Goal: Task Accomplishment & Management: Complete application form

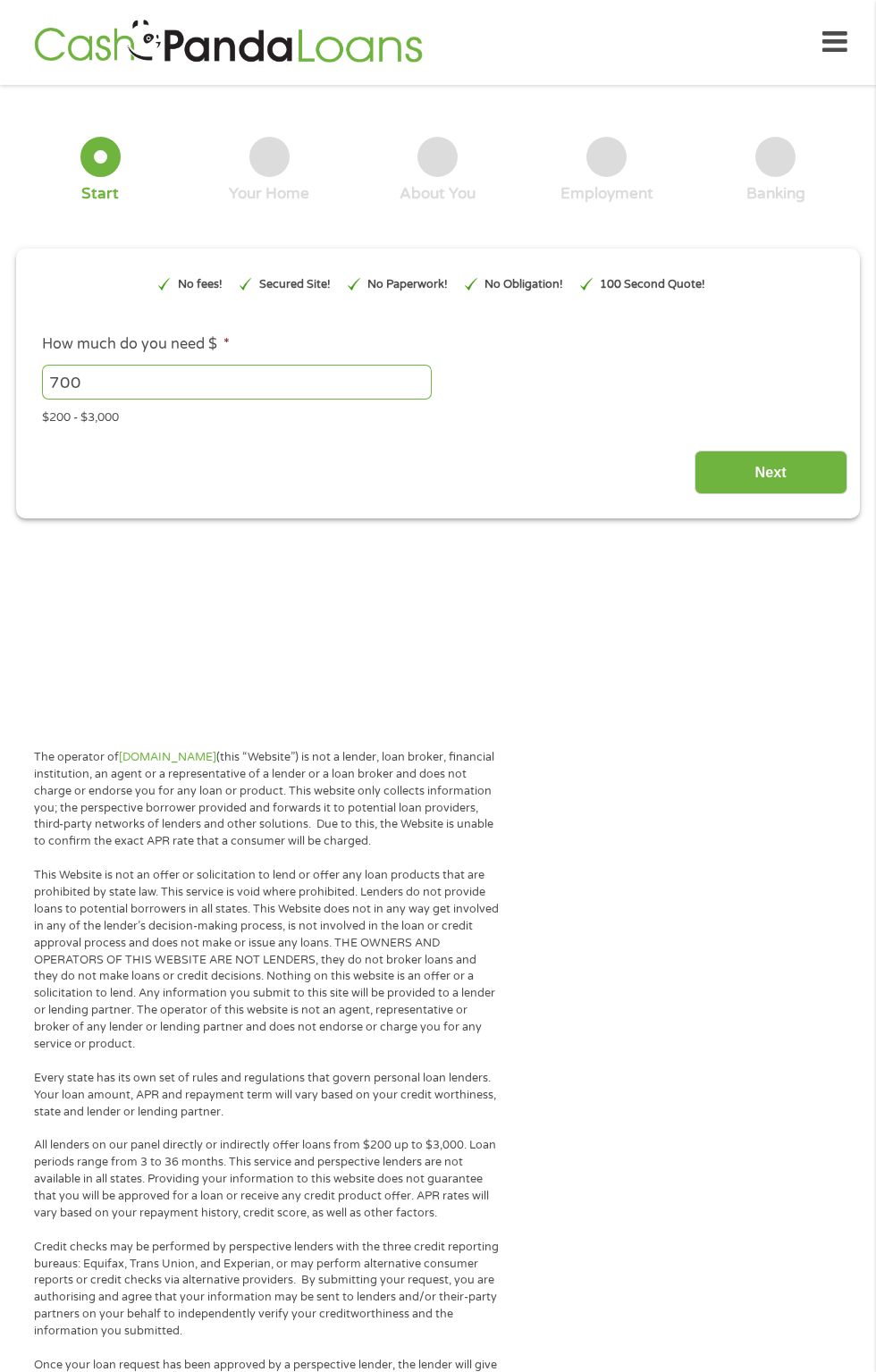
type input "EAIaIQobChMIjNL7sKiujwMVYzIIBR0rpQ9BEAAYAyAAEgLyEvD_BwE"
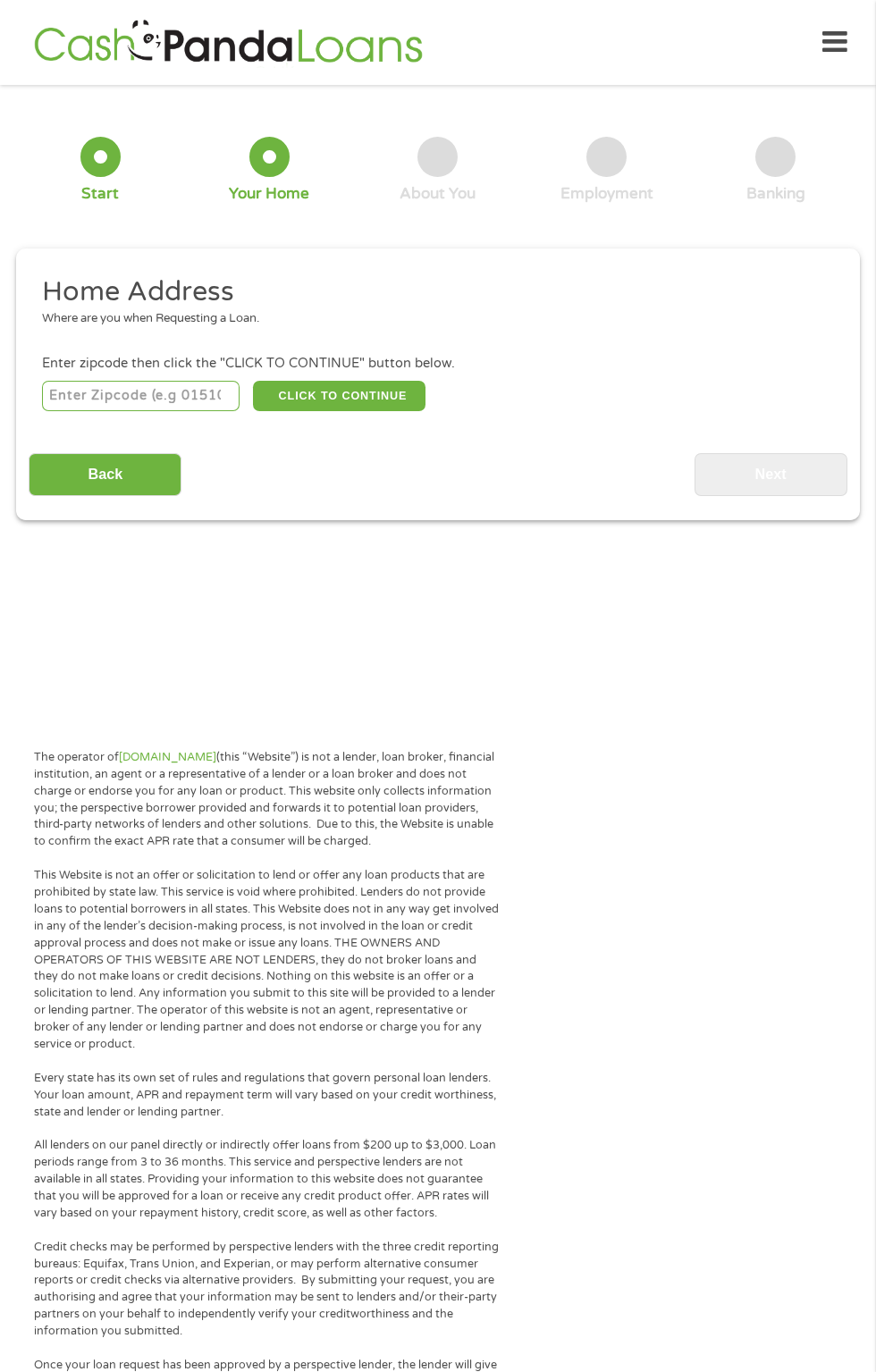
scroll to position [8, 0]
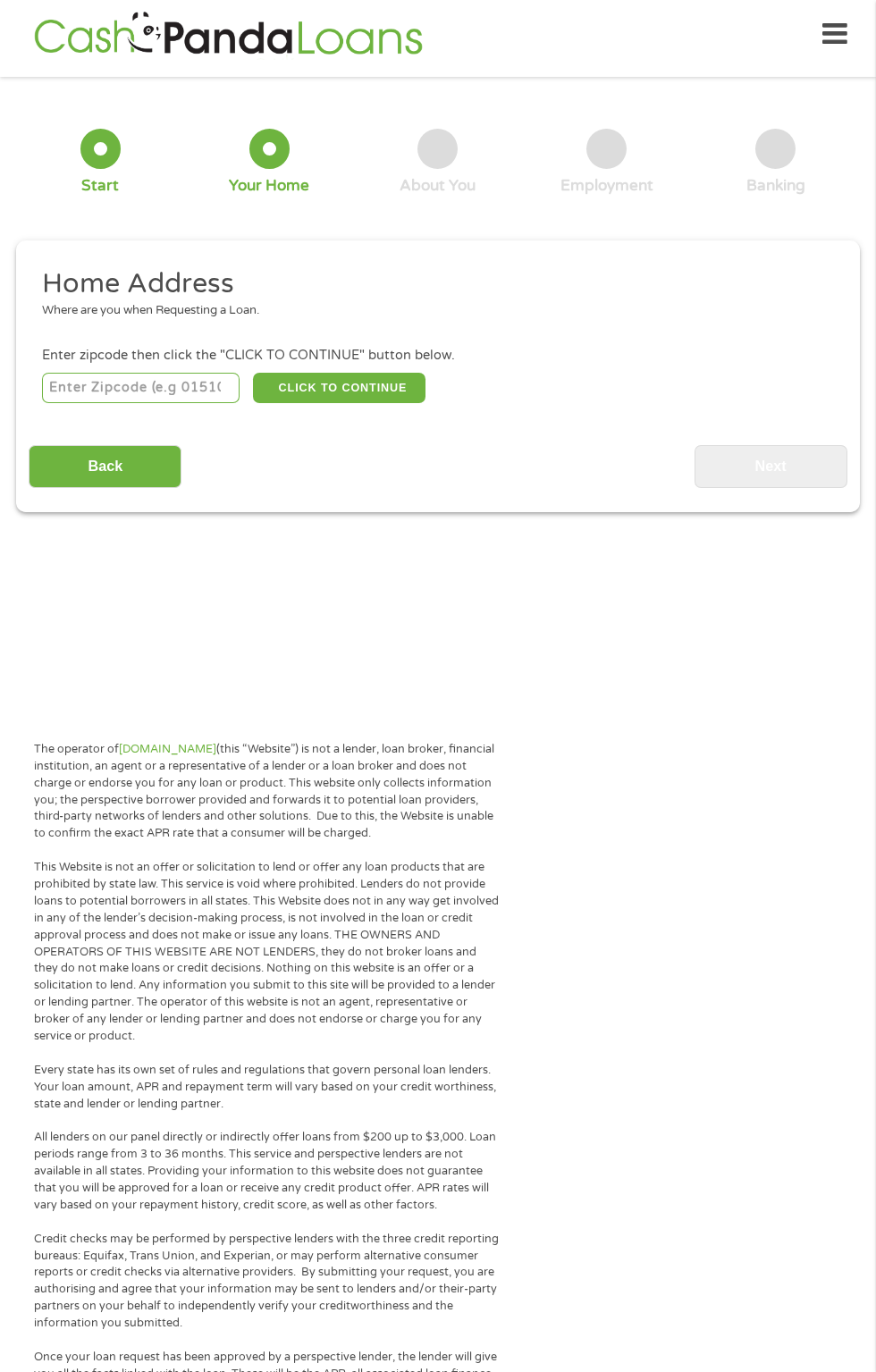
click at [143, 392] on input "number" at bounding box center [141, 388] width 199 height 30
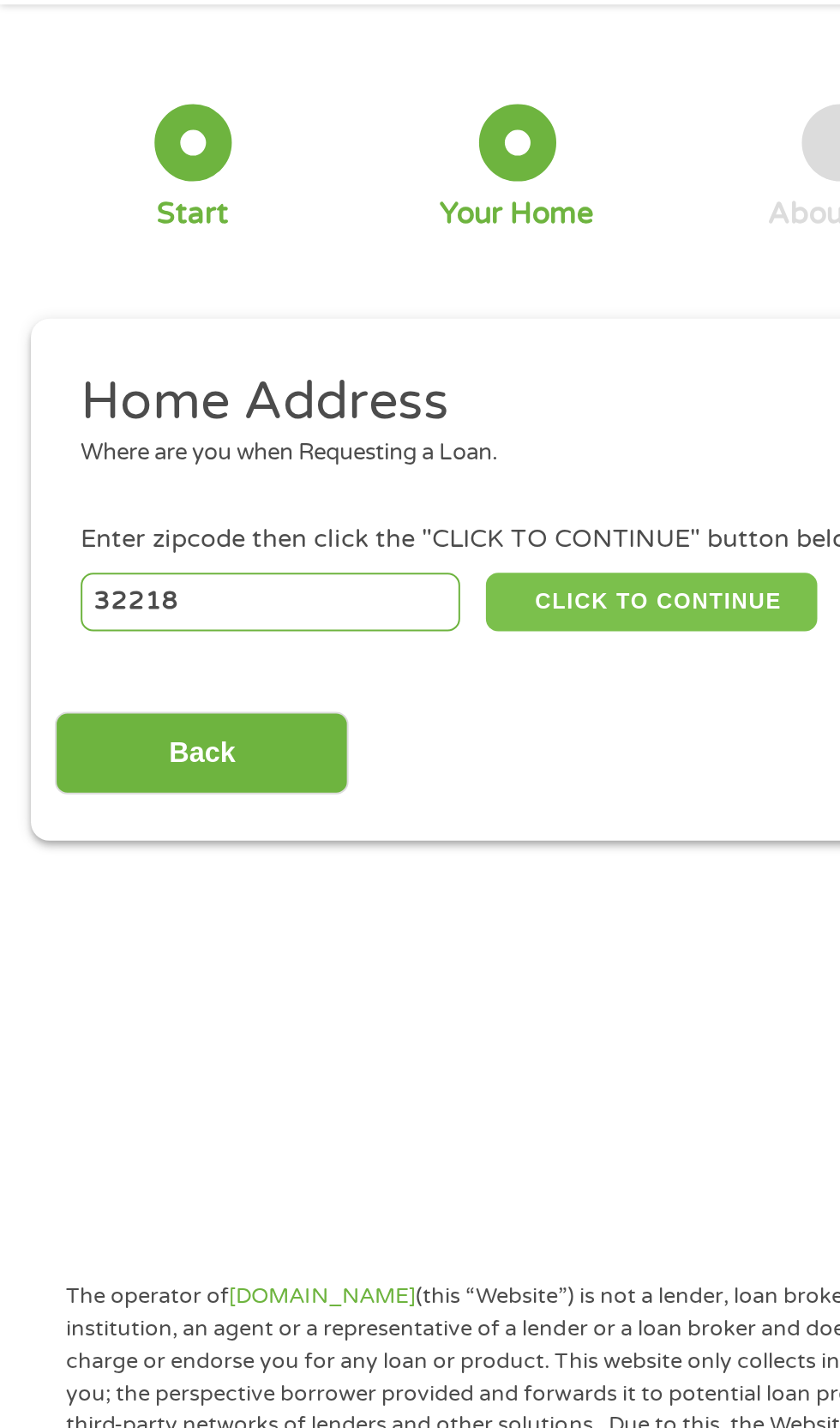
type input "32218"
click at [344, 371] on button "CLICK TO CONTINUE" at bounding box center [325, 372] width 165 height 29
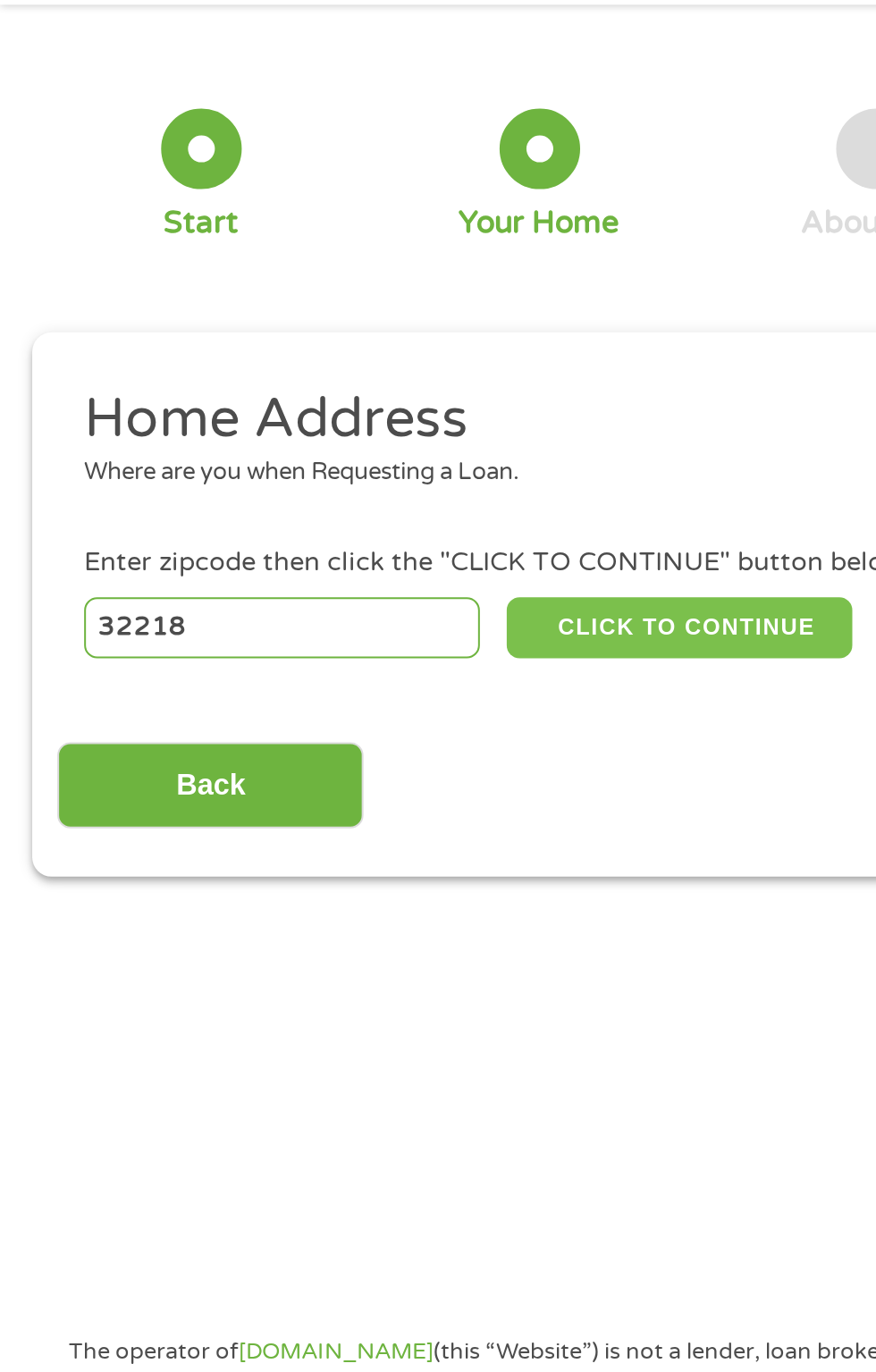
type input "32218"
type input "[GEOGRAPHIC_DATA]"
select select "[US_STATE]"
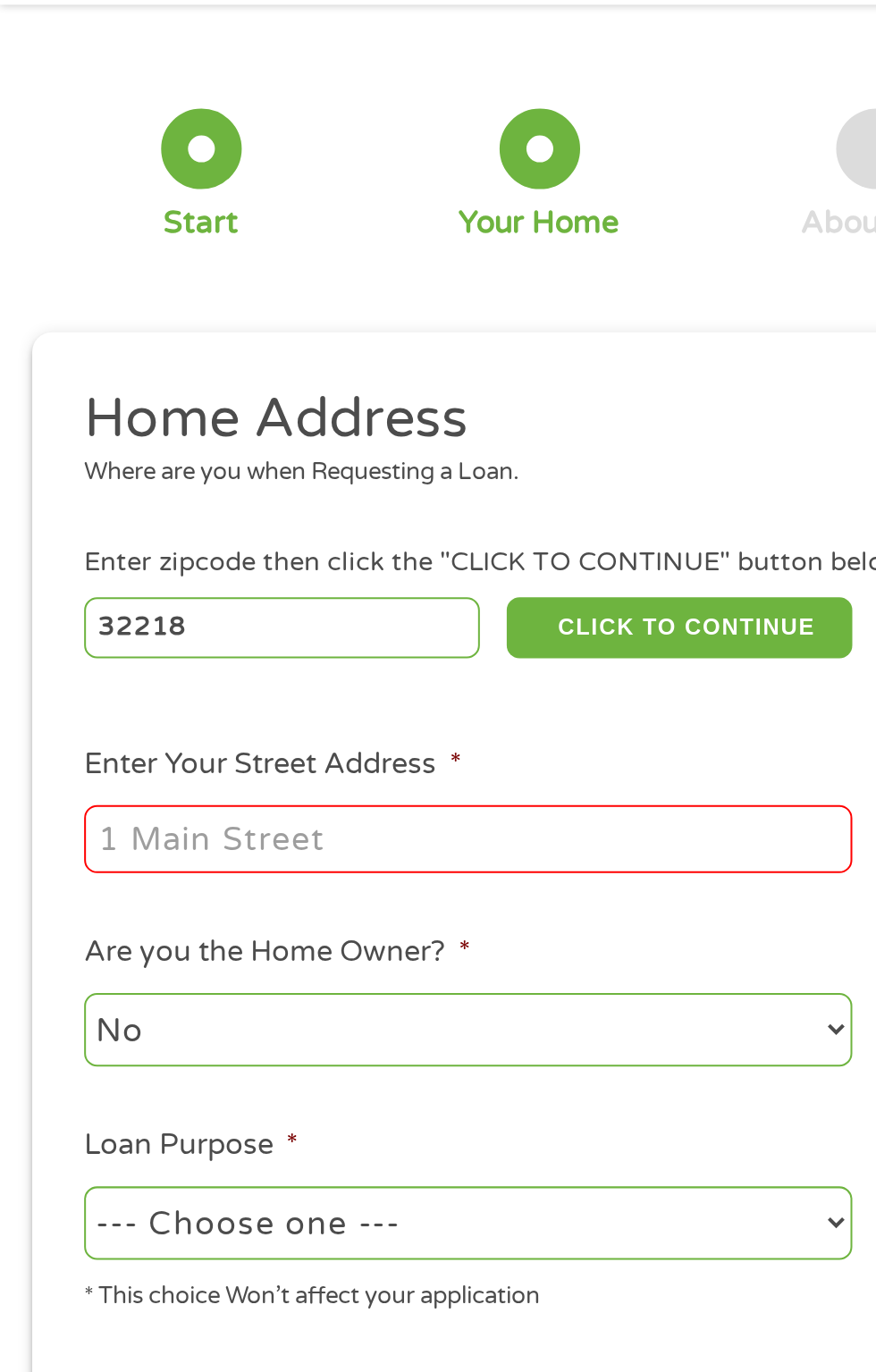
click at [275, 489] on input "Enter Your Street Address *" at bounding box center [234, 493] width 383 height 34
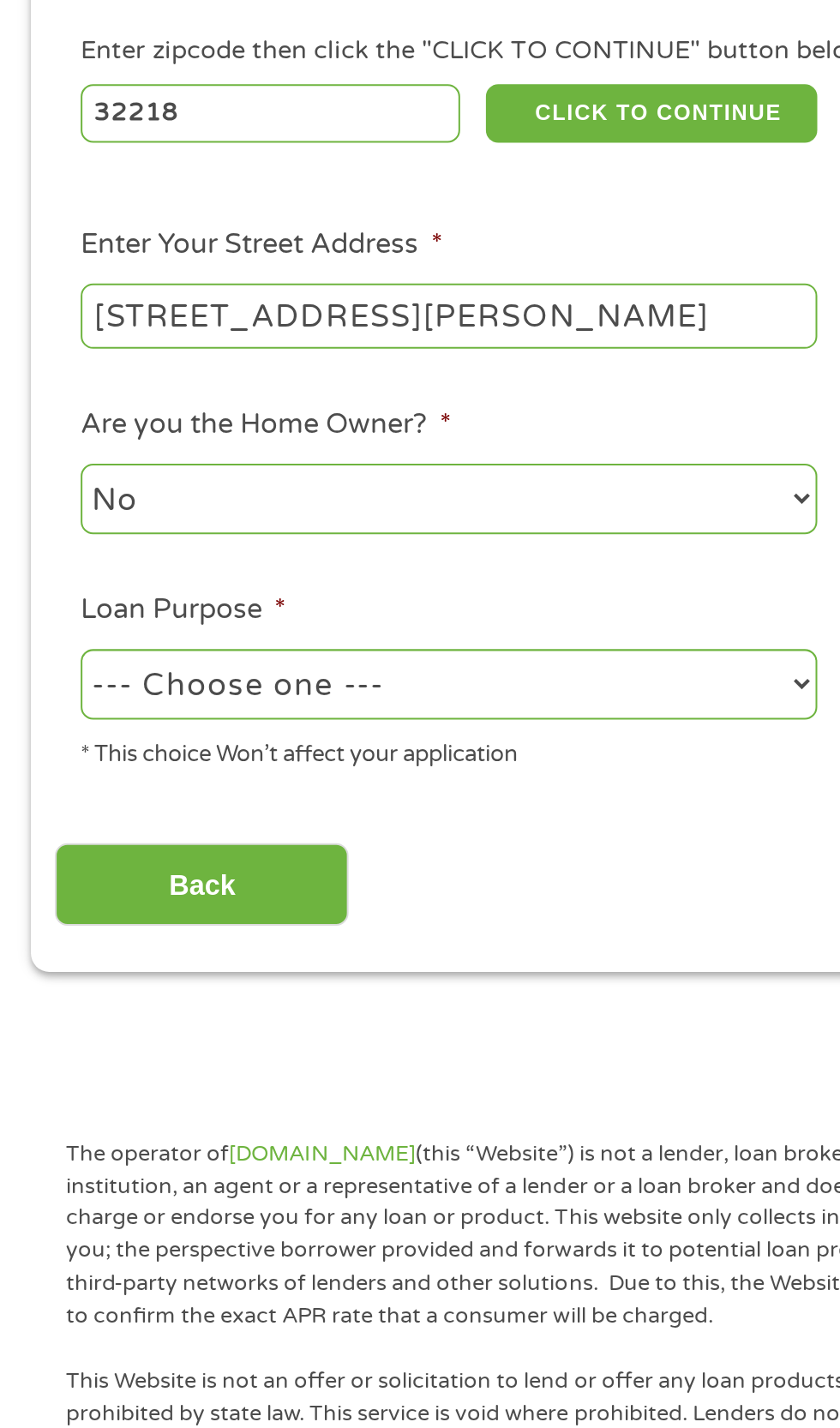
type input "[STREET_ADDRESS][PERSON_NAME]"
click at [302, 562] on select "No Yes" at bounding box center [224, 564] width 367 height 35
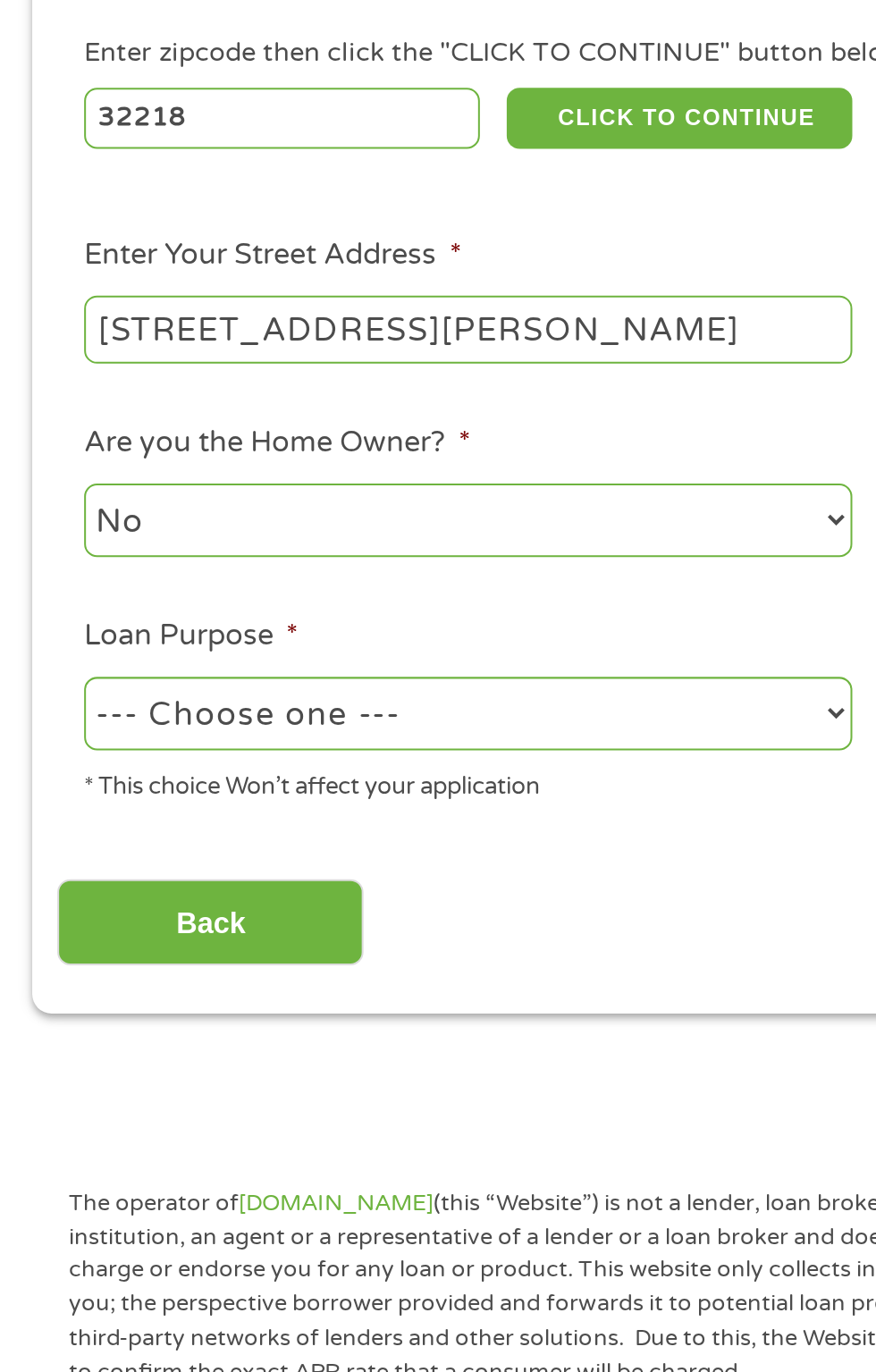
click at [42, 572] on select "No Yes" at bounding box center [234, 588] width 383 height 37
click at [333, 686] on select "--- Choose one --- Pay Bills Debt Consolidation Home Improvement Major Purchase…" at bounding box center [234, 686] width 383 height 37
select select "other"
click at [42, 669] on select "--- Choose one --- Pay Bills Debt Consolidation Home Improvement Major Purchase…" at bounding box center [234, 686] width 383 height 37
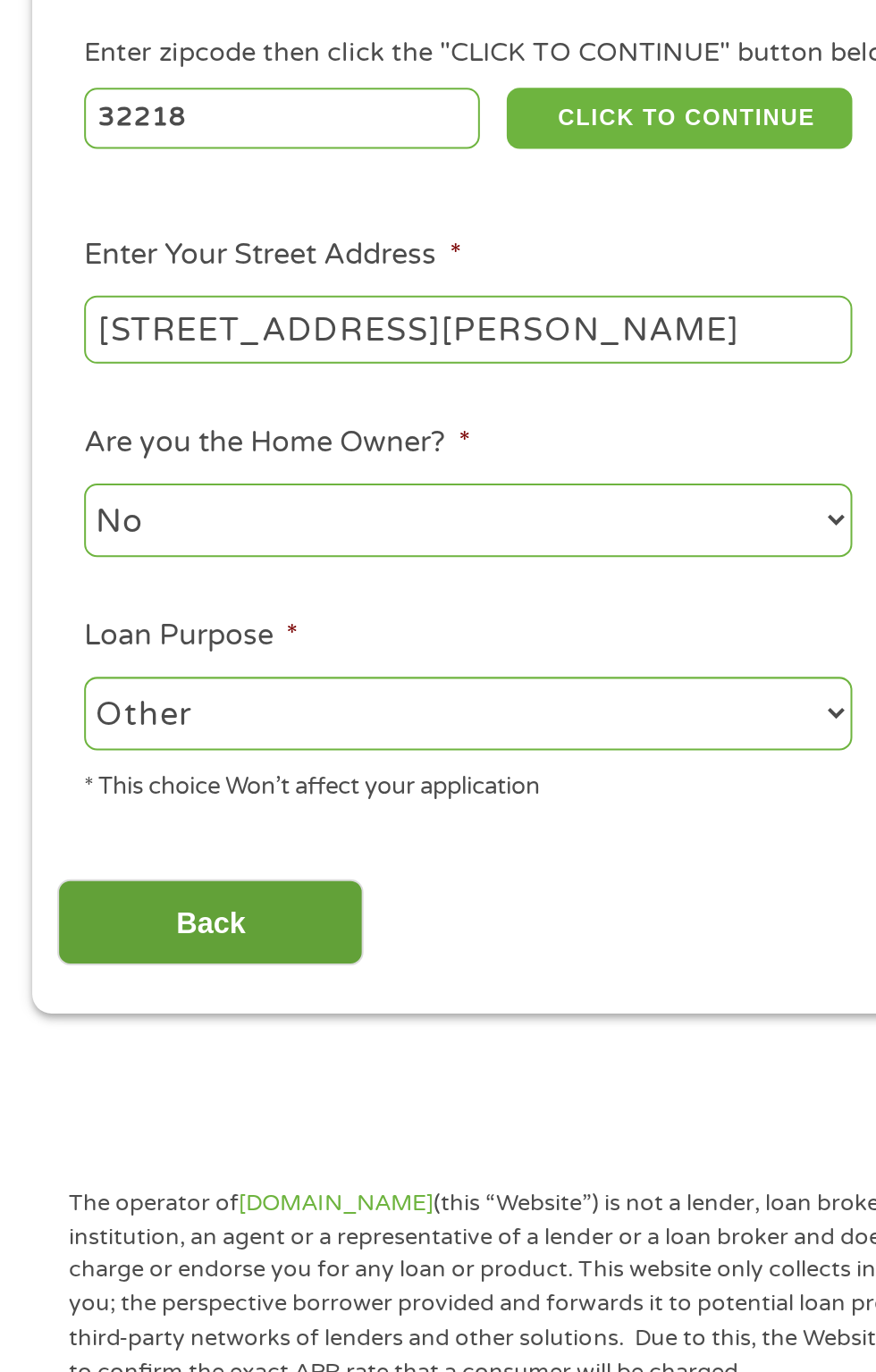
click at [158, 782] on input "Back" at bounding box center [104, 790] width 153 height 44
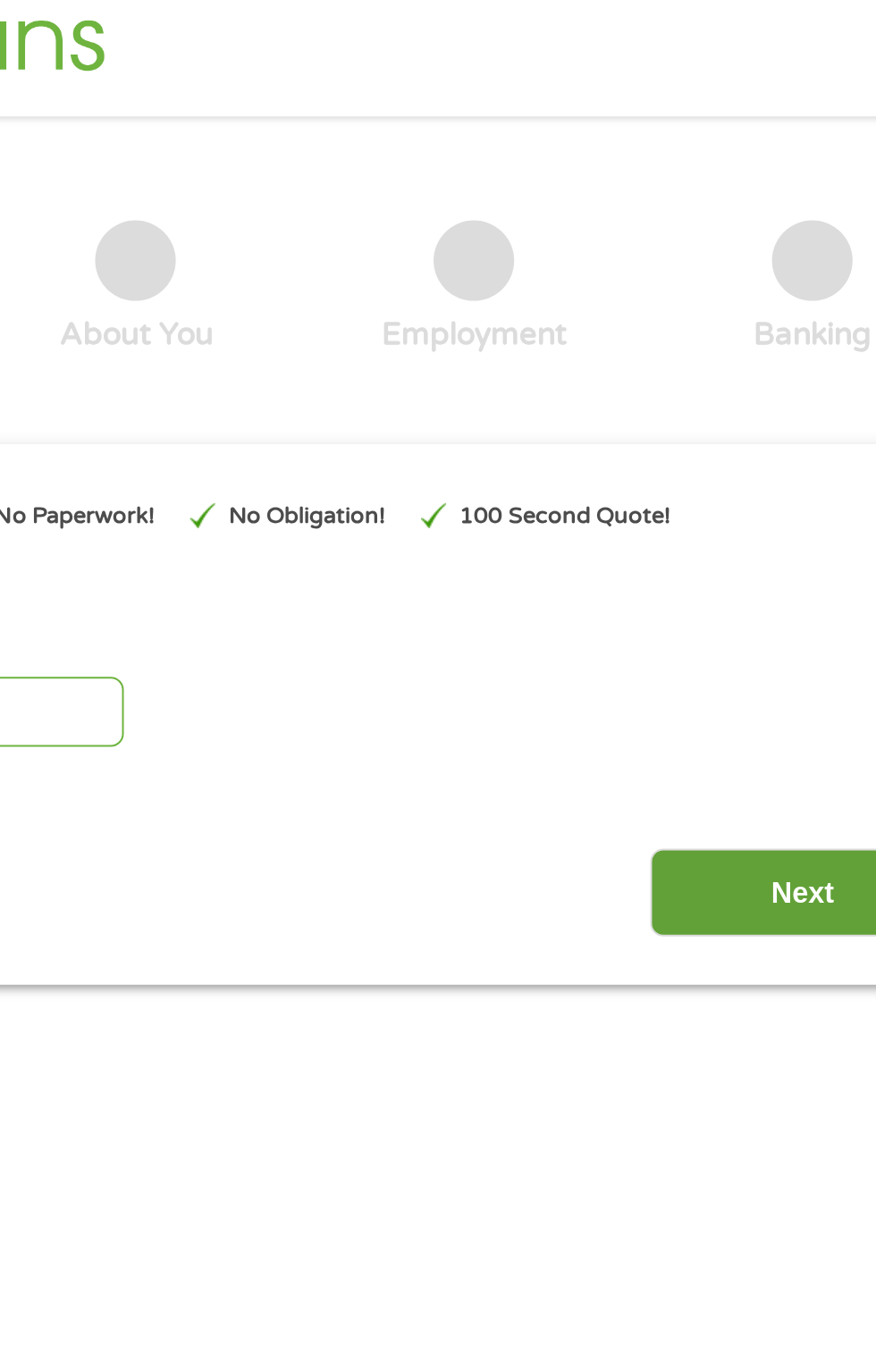
click at [766, 449] on input "Next" at bounding box center [771, 465] width 153 height 44
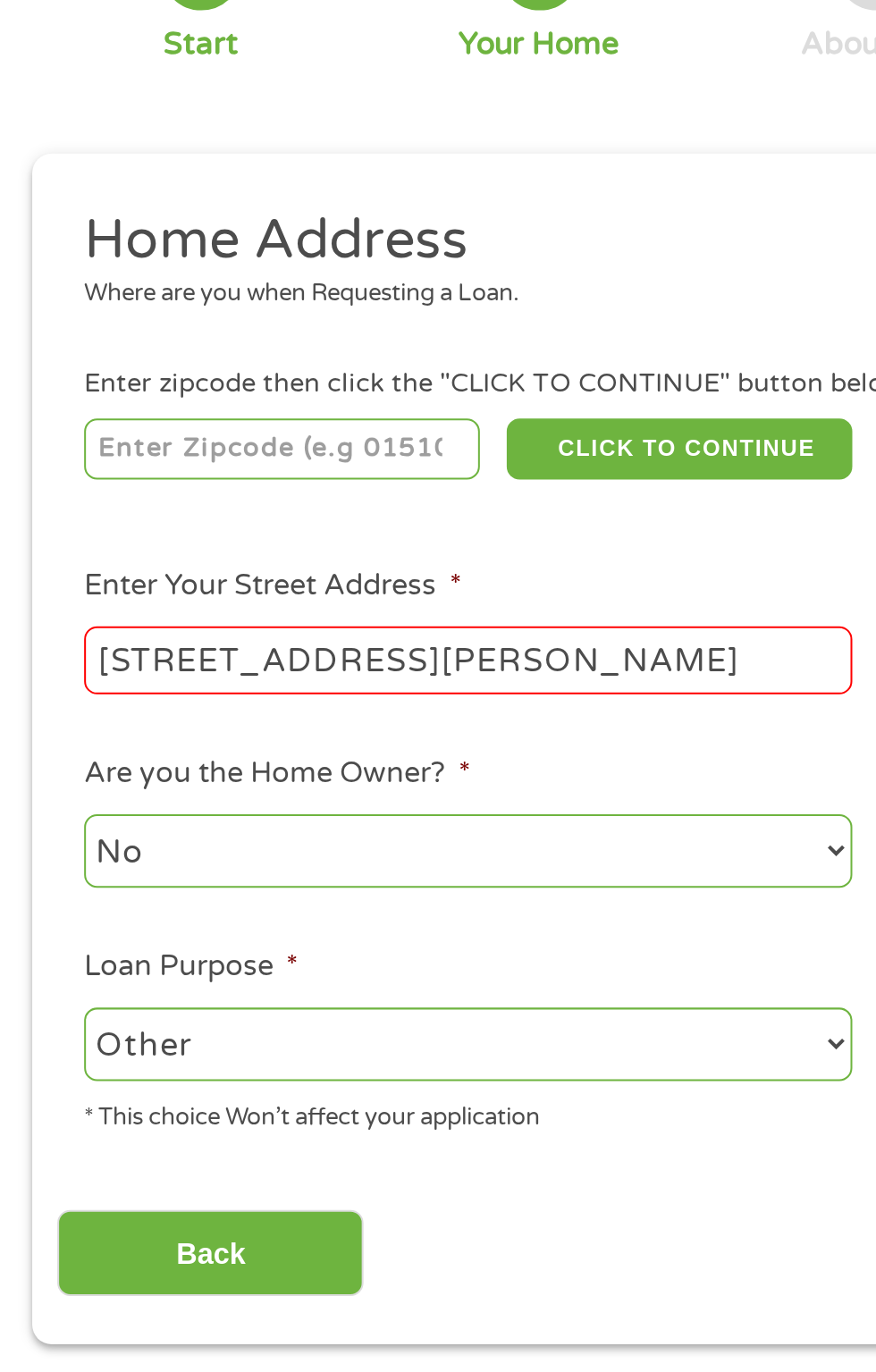
click at [165, 381] on input "number" at bounding box center [141, 388] width 199 height 30
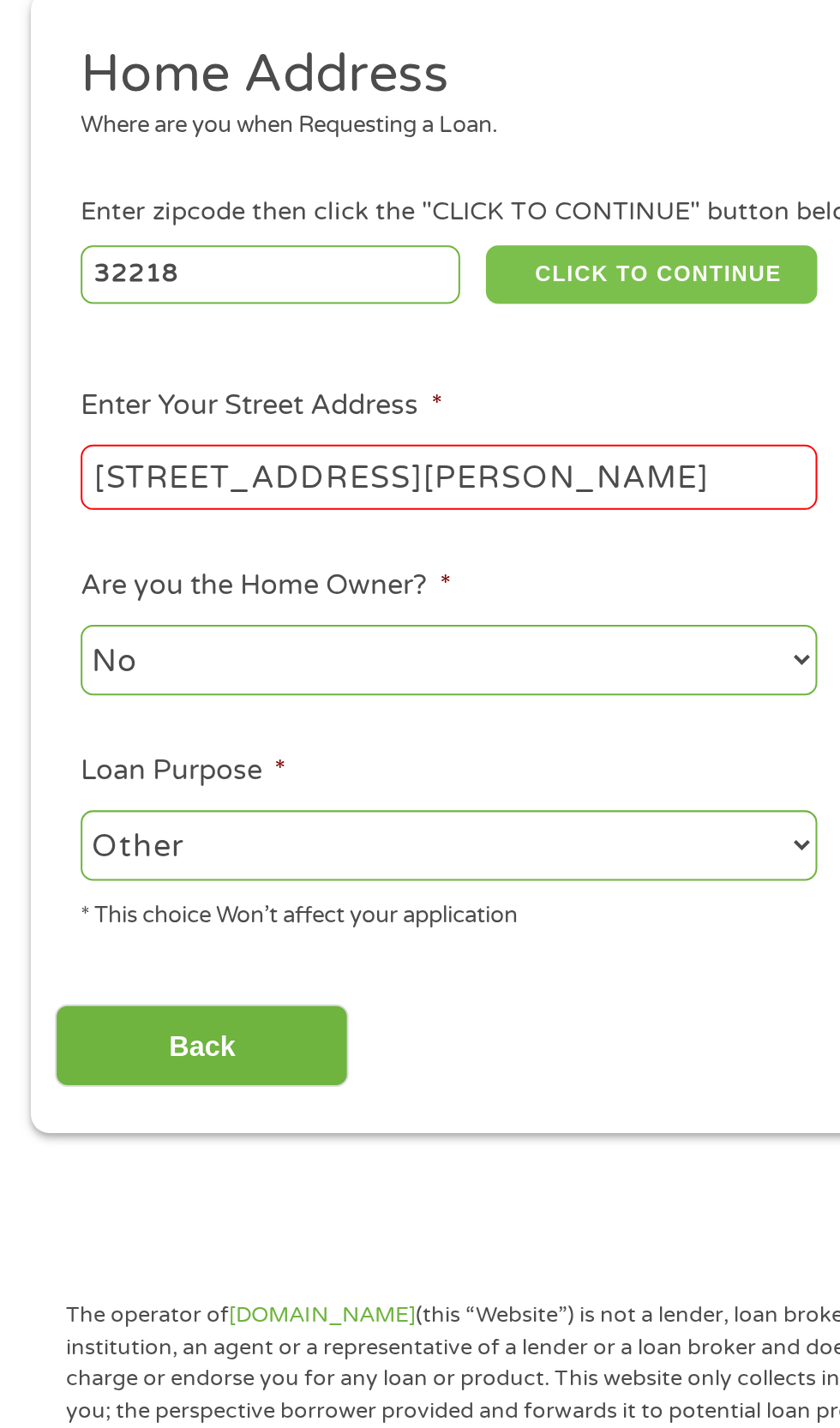
type input "32218"
click at [347, 361] on button "CLICK TO CONTINUE" at bounding box center [325, 372] width 165 height 29
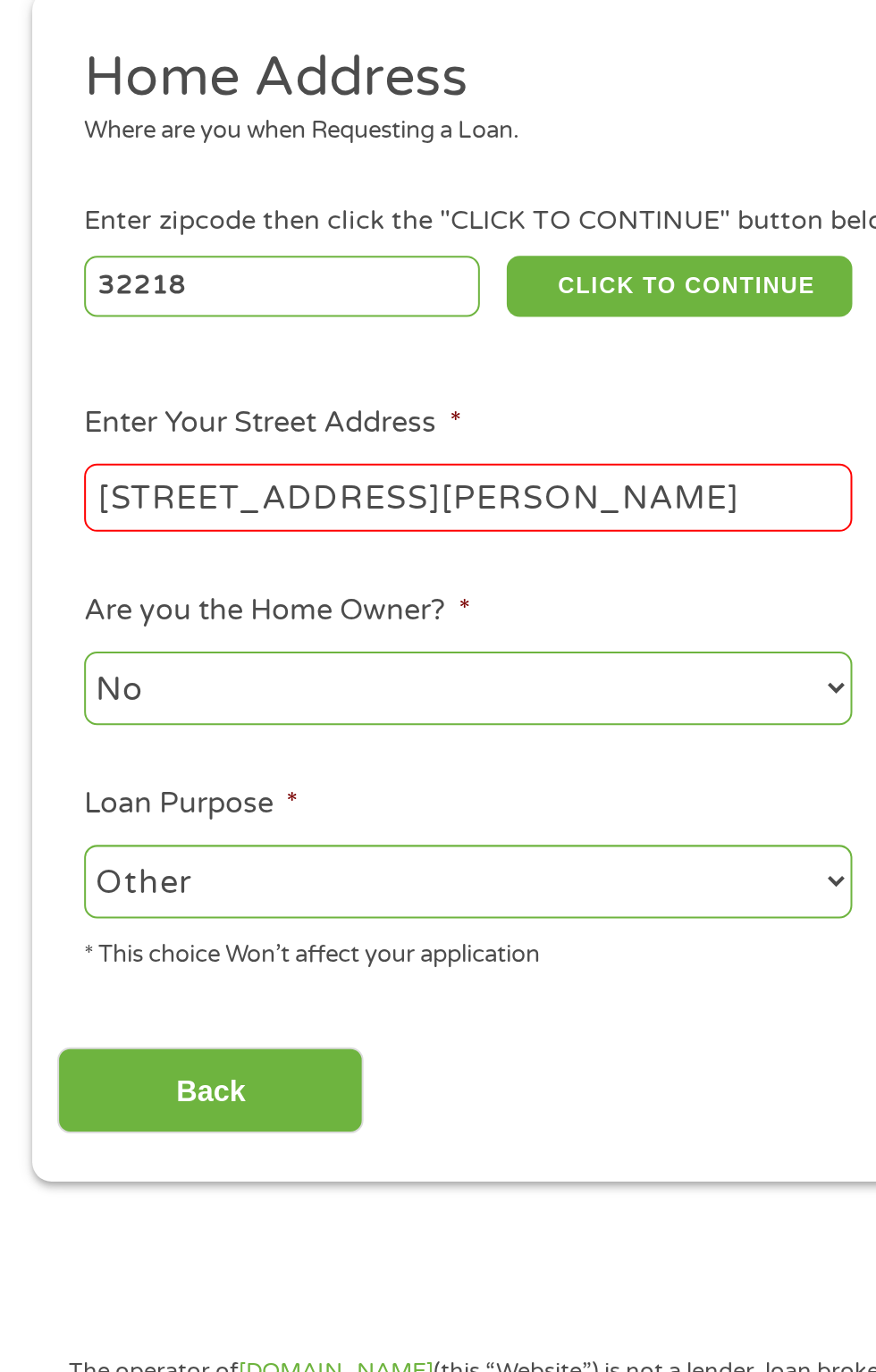
click at [208, 488] on input "[STREET_ADDRESS][PERSON_NAME]" at bounding box center [234, 493] width 383 height 34
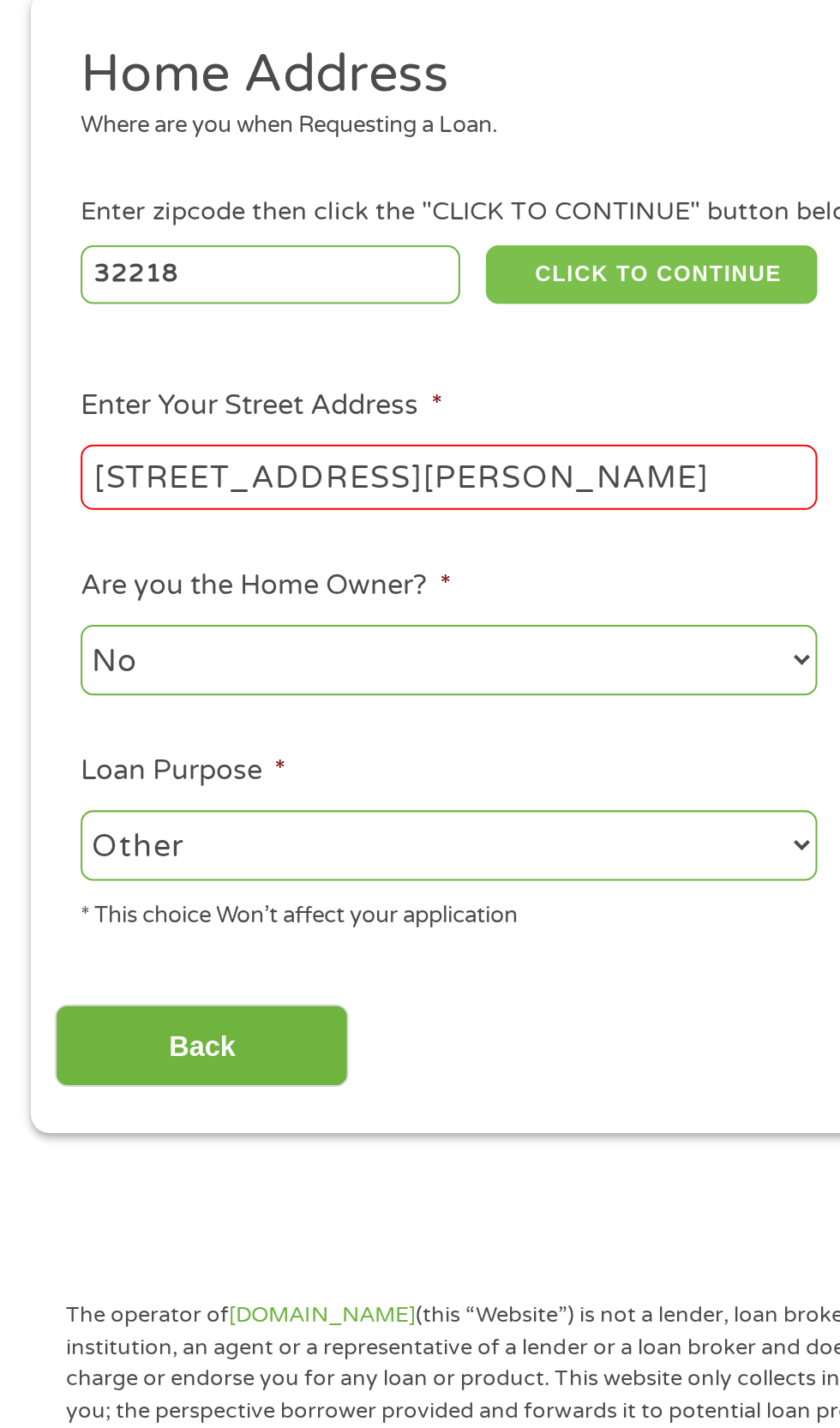
click at [331, 369] on button "CLICK TO CONTINUE" at bounding box center [325, 372] width 165 height 29
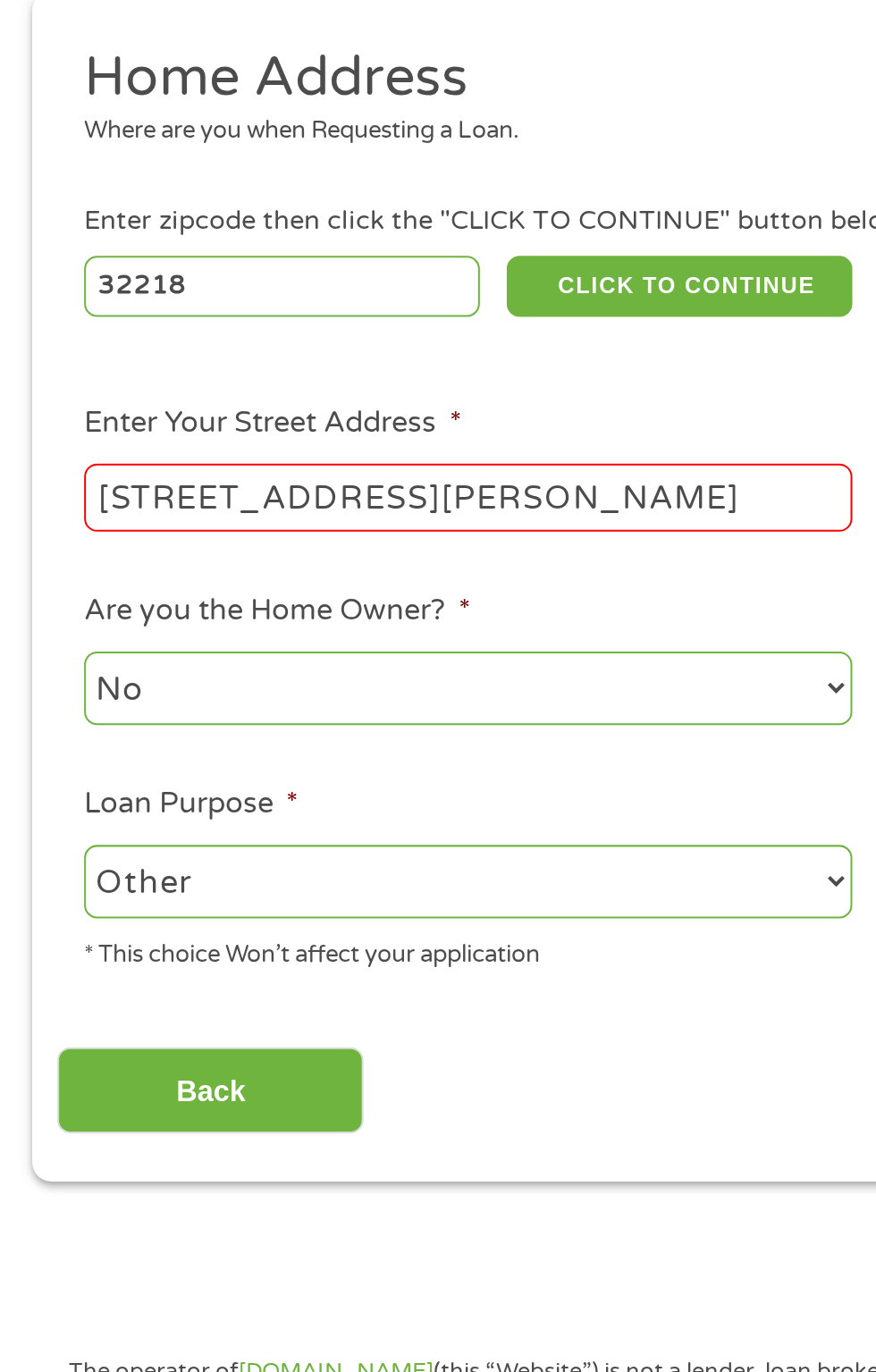
click at [229, 488] on input "[STREET_ADDRESS][PERSON_NAME]" at bounding box center [234, 493] width 383 height 34
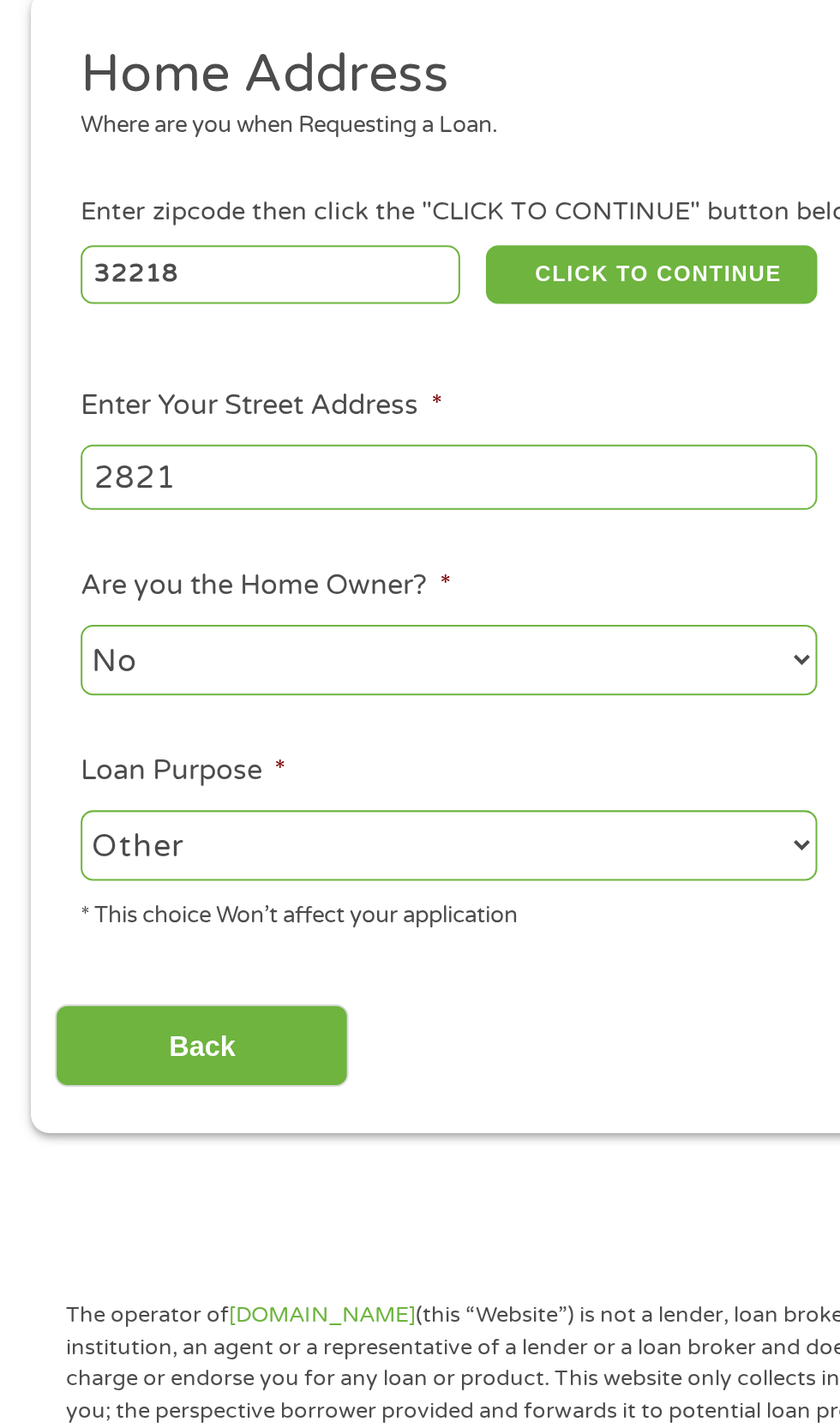
type input "2821"
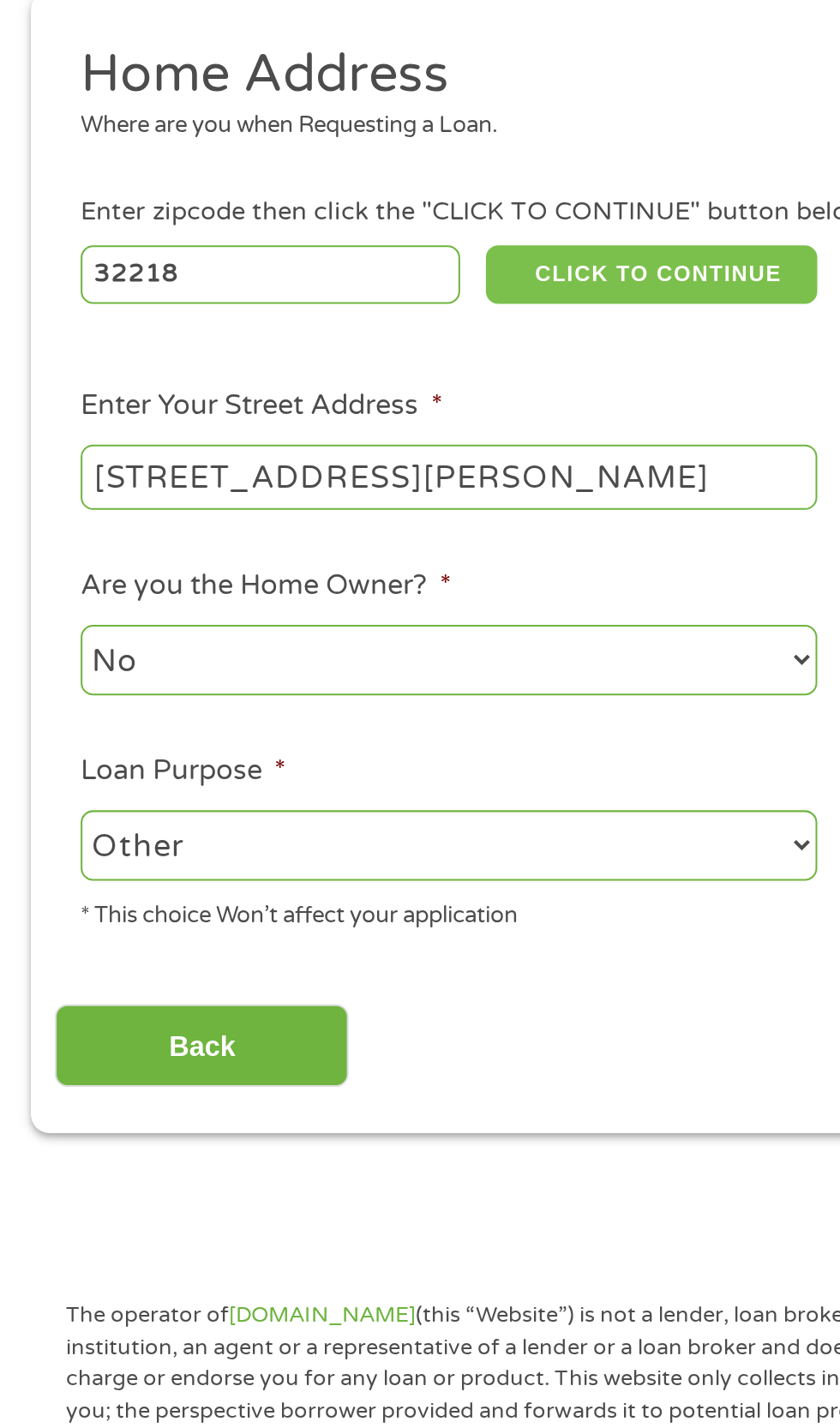
click at [350, 366] on button "CLICK TO CONTINUE" at bounding box center [325, 372] width 165 height 29
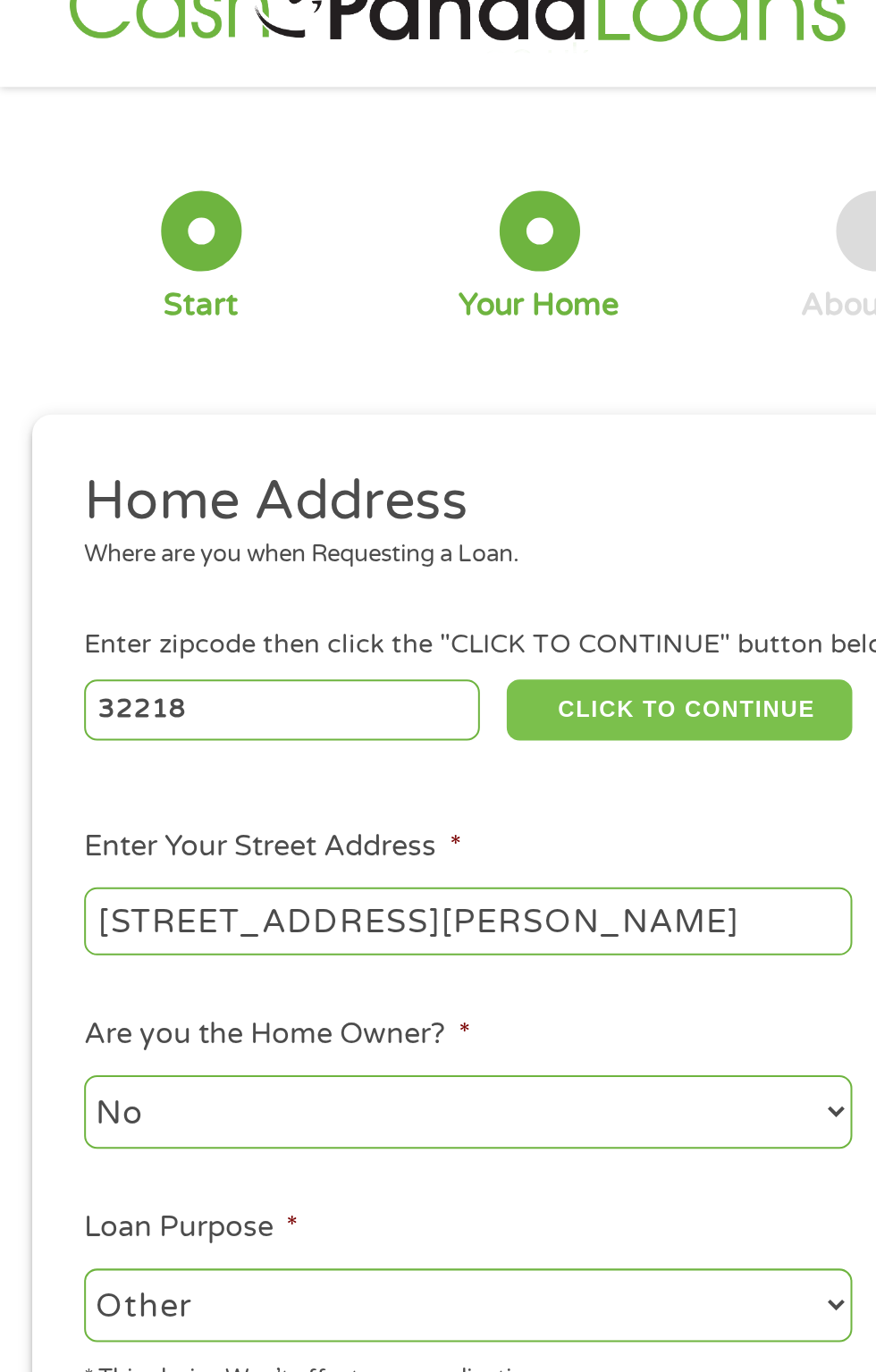
scroll to position [0, 0]
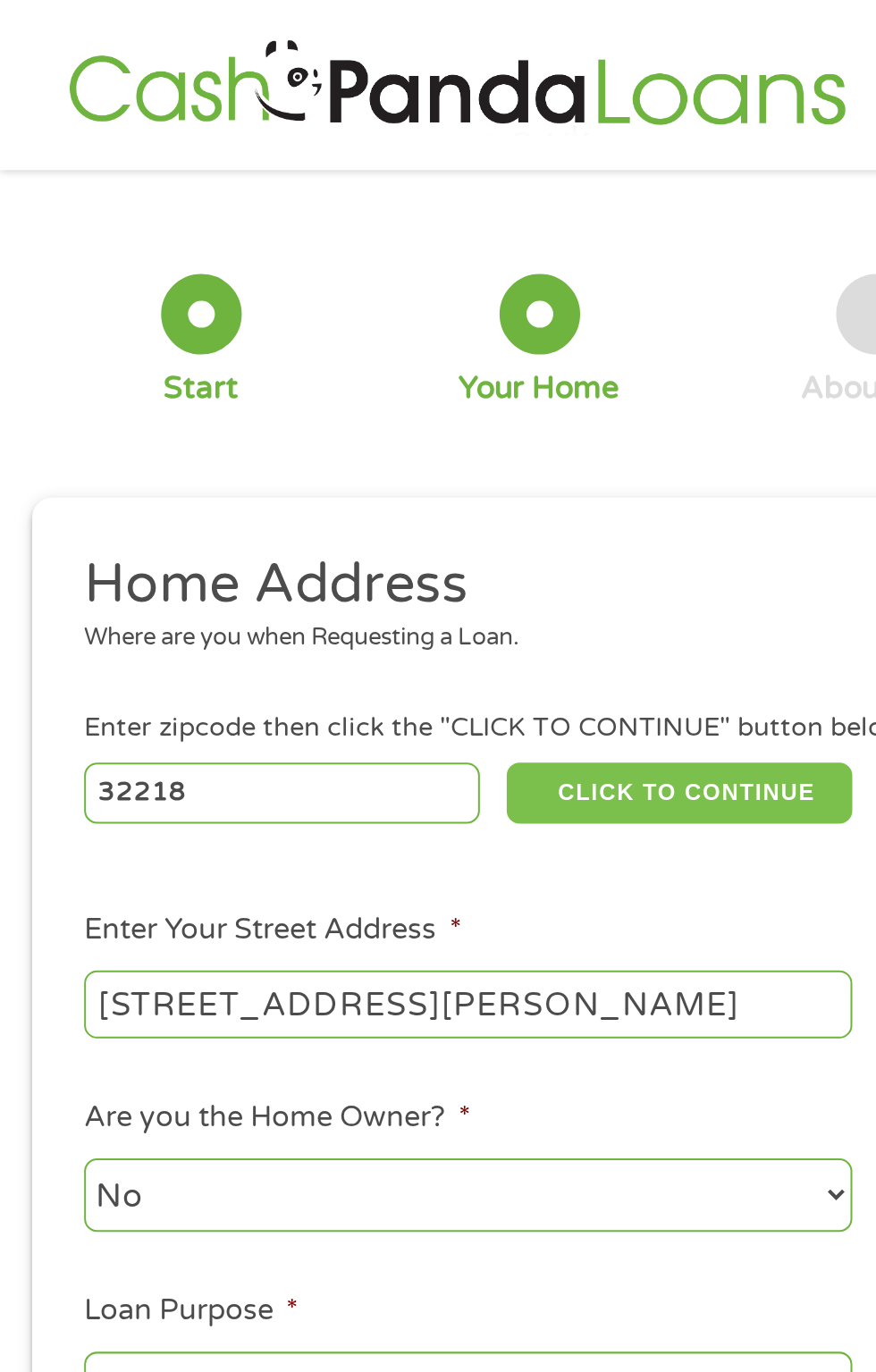
click at [351, 395] on button "CLICK TO CONTINUE" at bounding box center [339, 396] width 172 height 30
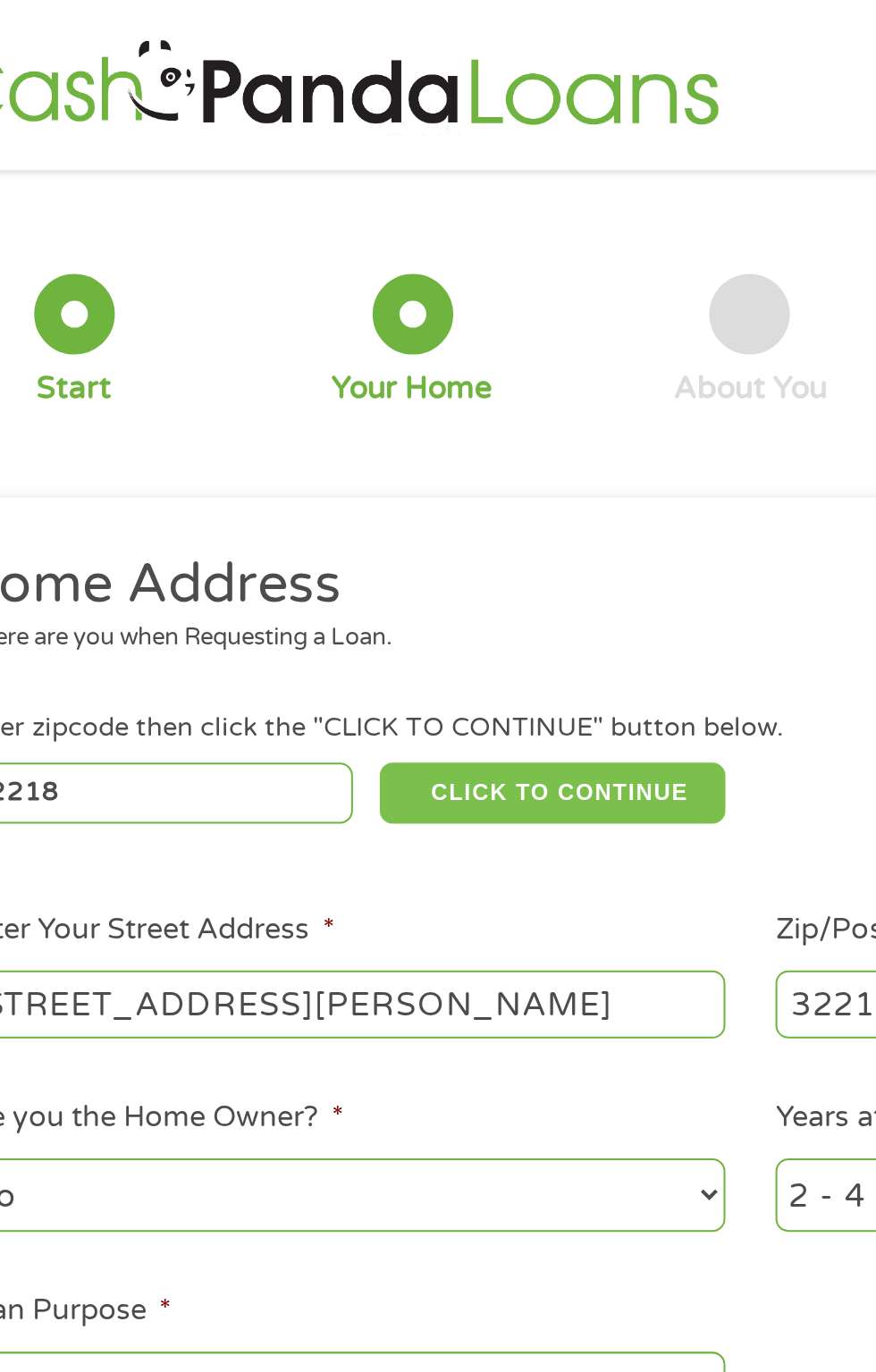
click at [354, 390] on button "CLICK TO CONTINUE" at bounding box center [339, 396] width 172 height 30
click at [372, 395] on button "CLICK TO CONTINUE" at bounding box center [339, 396] width 172 height 30
click at [372, 391] on button "CLICK TO CONTINUE" at bounding box center [339, 396] width 172 height 30
click at [361, 395] on button "CLICK TO CONTINUE" at bounding box center [339, 396] width 172 height 30
click at [359, 390] on button "CLICK TO CONTINUE" at bounding box center [339, 396] width 172 height 30
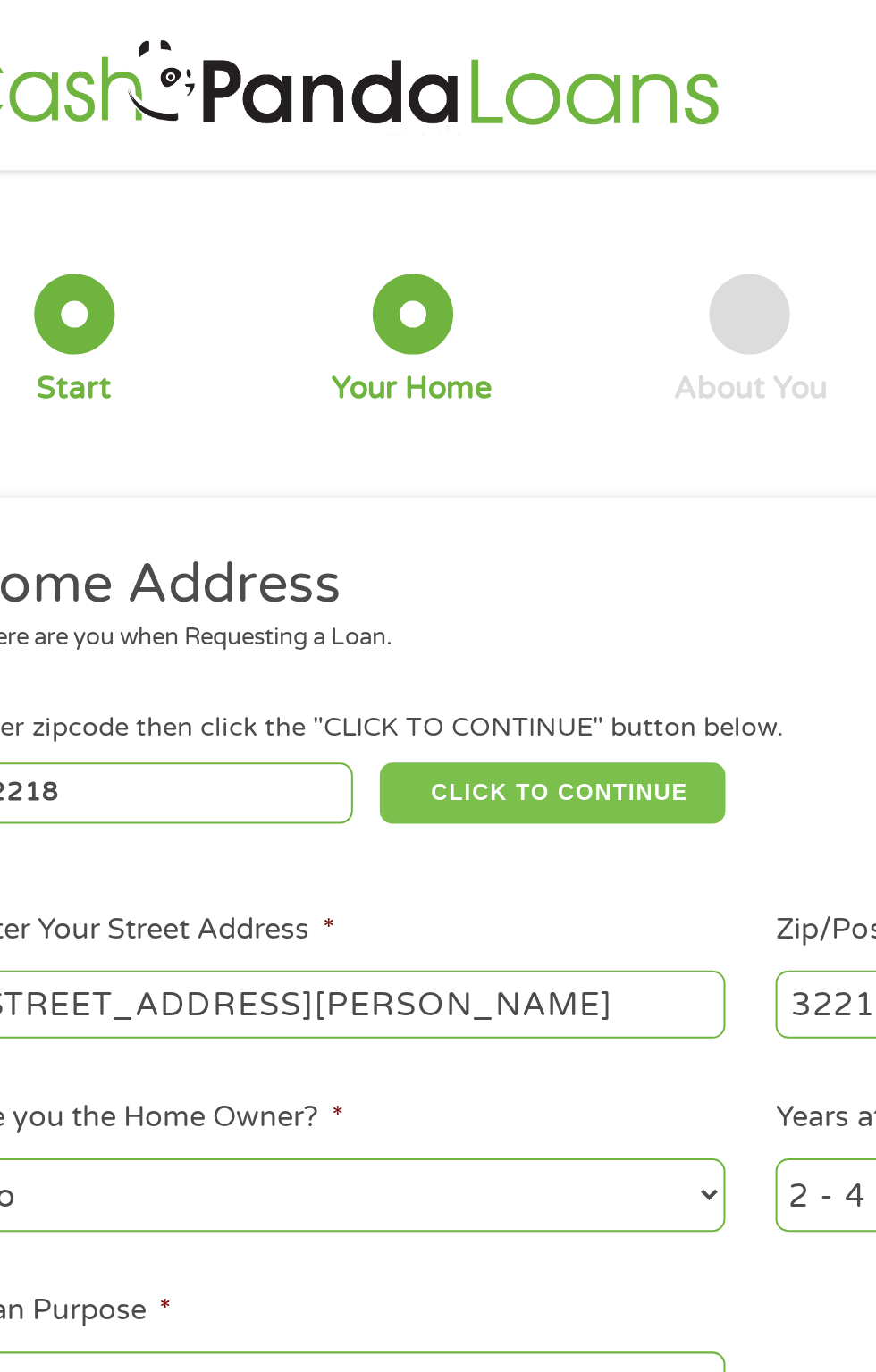
click at [353, 392] on button "CLICK TO CONTINUE" at bounding box center [339, 396] width 172 height 30
click at [351, 390] on button "CLICK TO CONTINUE" at bounding box center [339, 396] width 172 height 30
click at [345, 391] on button "CLICK TO CONTINUE" at bounding box center [339, 396] width 172 height 30
click at [343, 395] on button "CLICK TO CONTINUE" at bounding box center [339, 396] width 172 height 30
click at [342, 399] on button "CLICK TO CONTINUE" at bounding box center [339, 396] width 172 height 30
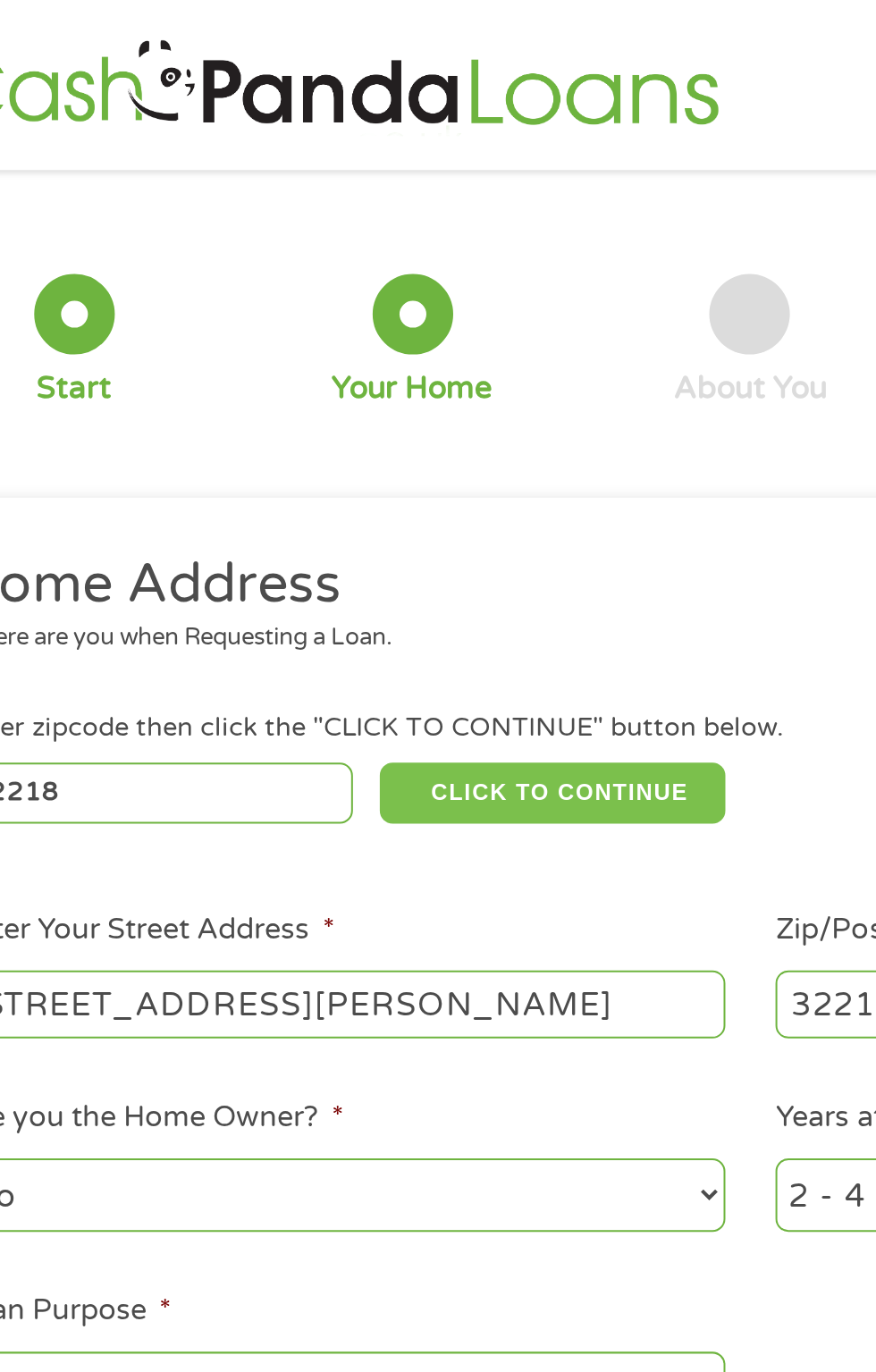
click at [338, 398] on button "CLICK TO CONTINUE" at bounding box center [339, 396] width 172 height 30
click at [342, 396] on button "CLICK TO CONTINUE" at bounding box center [339, 396] width 172 height 30
click at [345, 396] on button "CLICK TO CONTINUE" at bounding box center [339, 396] width 172 height 30
click at [345, 392] on button "CLICK TO CONTINUE" at bounding box center [339, 396] width 172 height 30
click at [348, 391] on button "CLICK TO CONTINUE" at bounding box center [339, 396] width 172 height 30
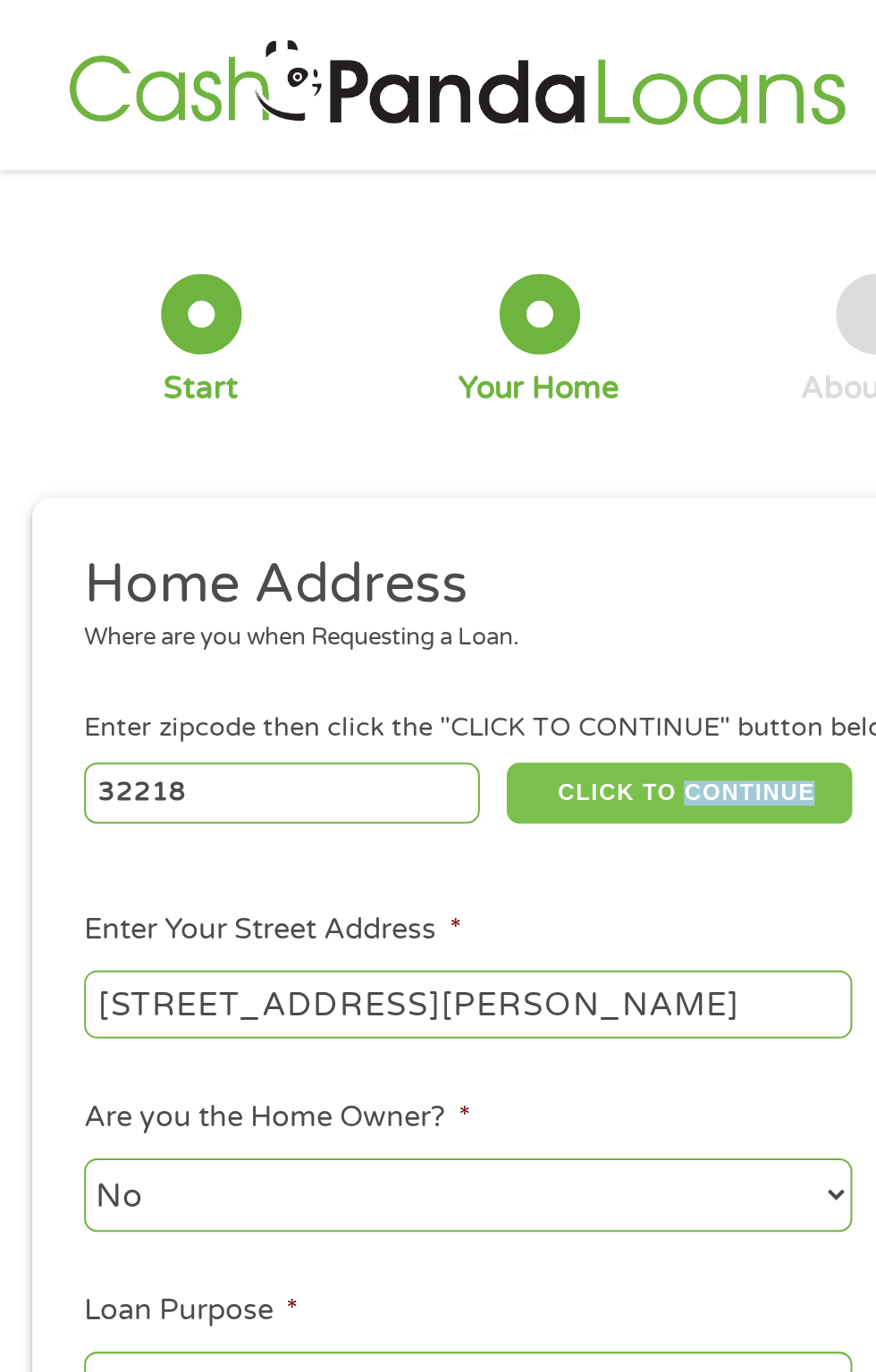
click at [373, 398] on button "CLICK TO CONTINUE" at bounding box center [339, 396] width 172 height 30
click at [372, 402] on button "CLICK TO CONTINUE" at bounding box center [339, 396] width 172 height 30
click at [375, 398] on button "CLICK TO CONTINUE" at bounding box center [339, 396] width 172 height 30
click at [385, 386] on button "CLICK TO CONTINUE" at bounding box center [339, 396] width 172 height 30
click at [381, 262] on div "This field is hidden when viewing the form gclid EAIaIQobChMIjNL7sKiujwMVYzIIBR…" at bounding box center [438, 545] width 844 height 595
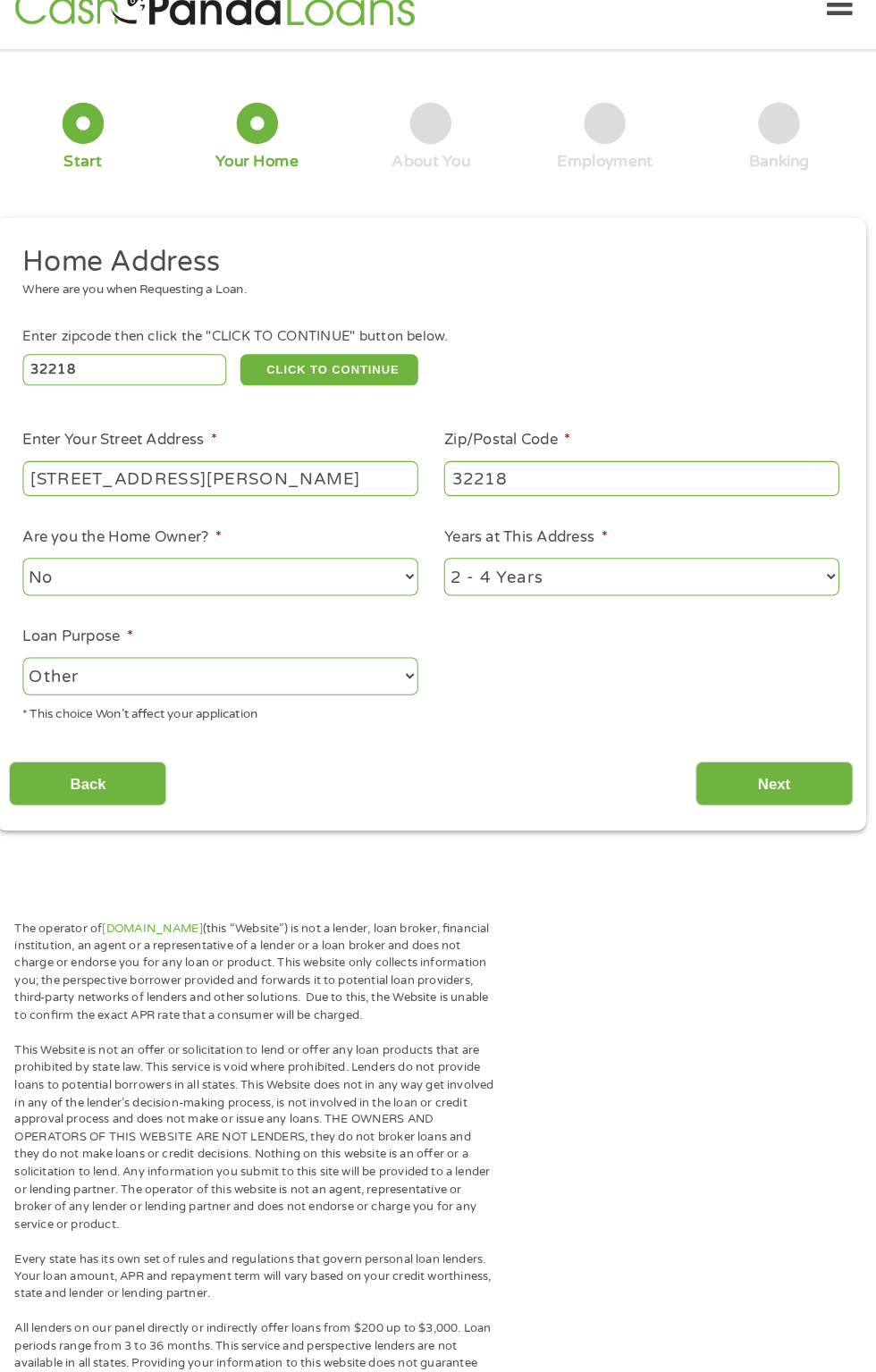
click at [263, 501] on input "[STREET_ADDRESS][PERSON_NAME]" at bounding box center [234, 501] width 383 height 34
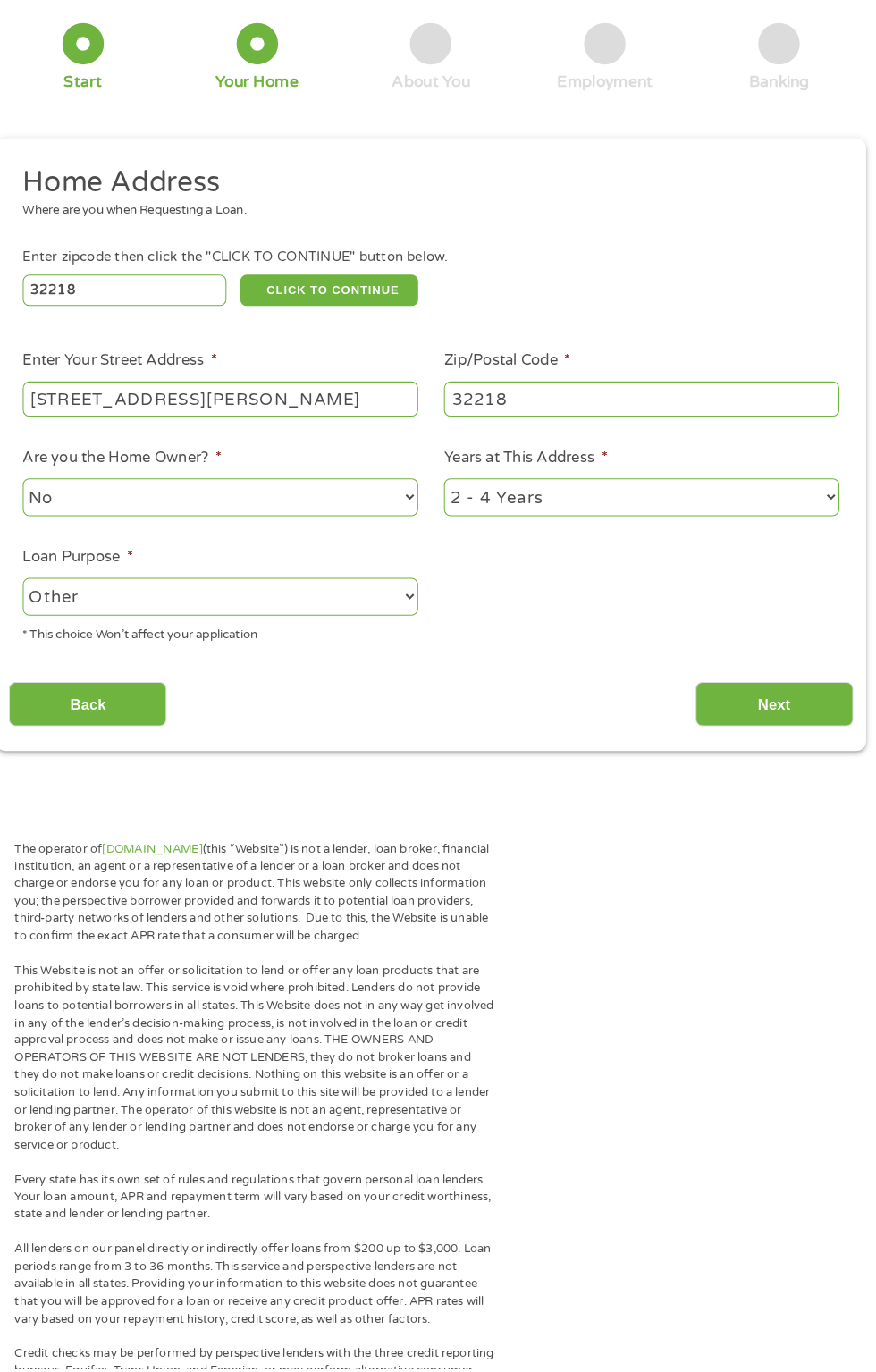
scroll to position [93, 0]
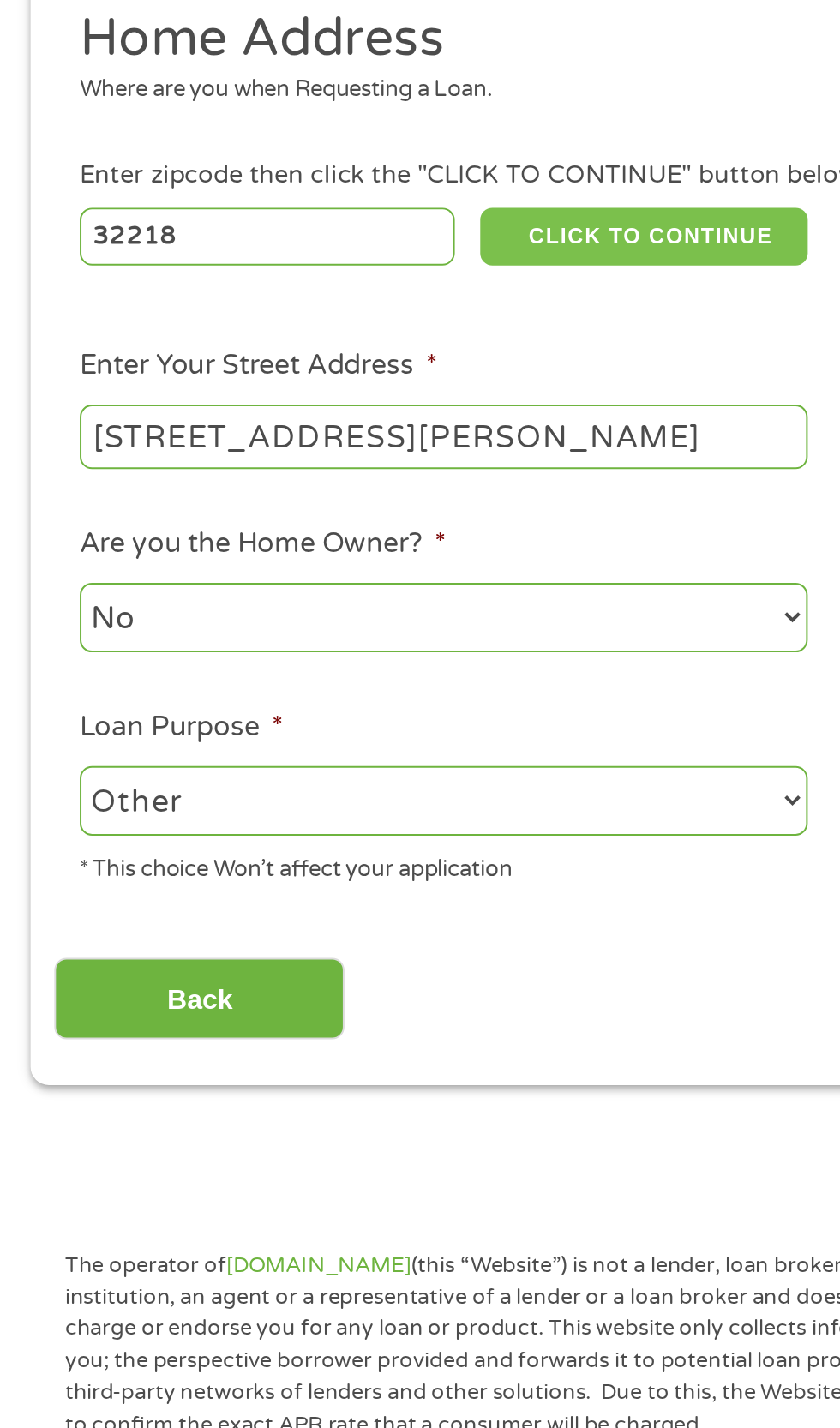
type input "[STREET_ADDRESS][PERSON_NAME]"
click at [349, 292] on button "CLICK TO CONTINUE" at bounding box center [325, 290] width 165 height 29
